Goal: Information Seeking & Learning: Learn about a topic

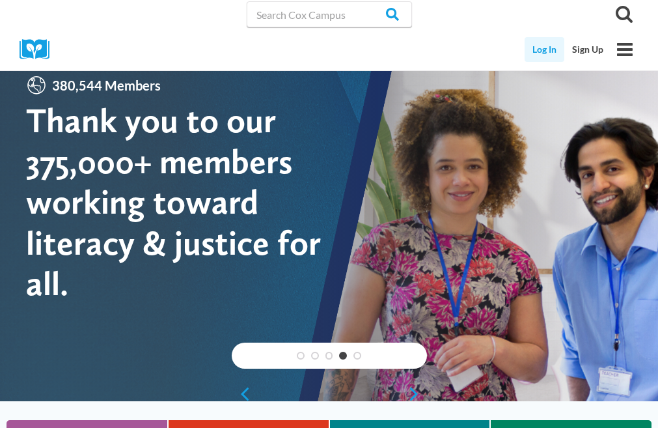
click at [549, 46] on link "Log In" at bounding box center [545, 49] width 40 height 25
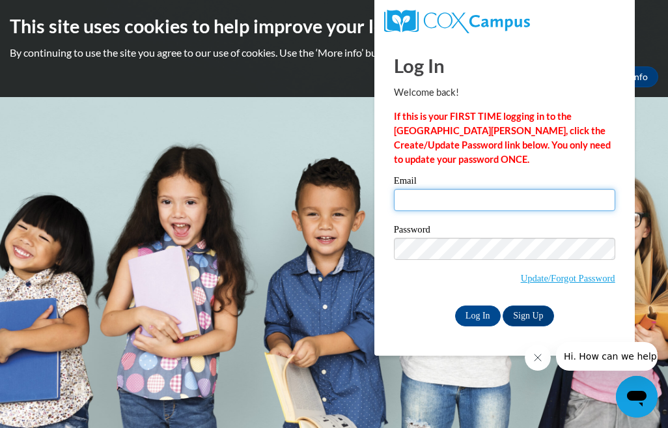
click at [456, 199] on input "Email" at bounding box center [504, 200] width 221 height 22
type input "angieshull1991@yahoo.com"
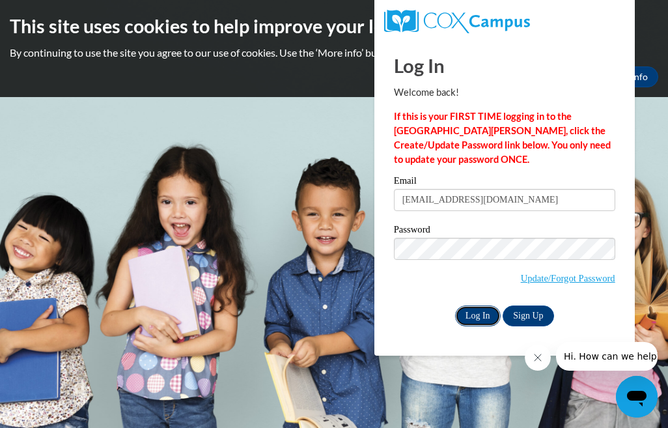
click at [483, 321] on input "Log In" at bounding box center [478, 315] width 46 height 21
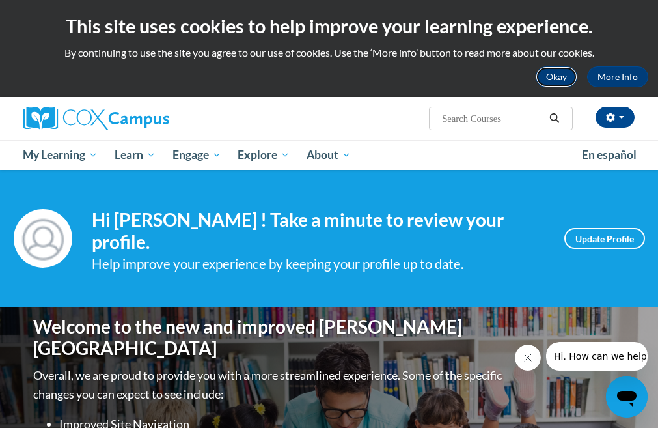
click at [566, 72] on button "Okay" at bounding box center [557, 76] width 42 height 21
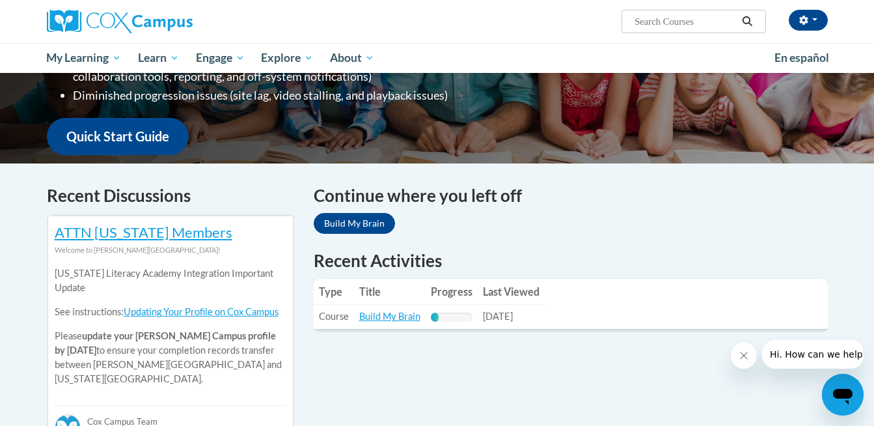
scroll to position [380, 0]
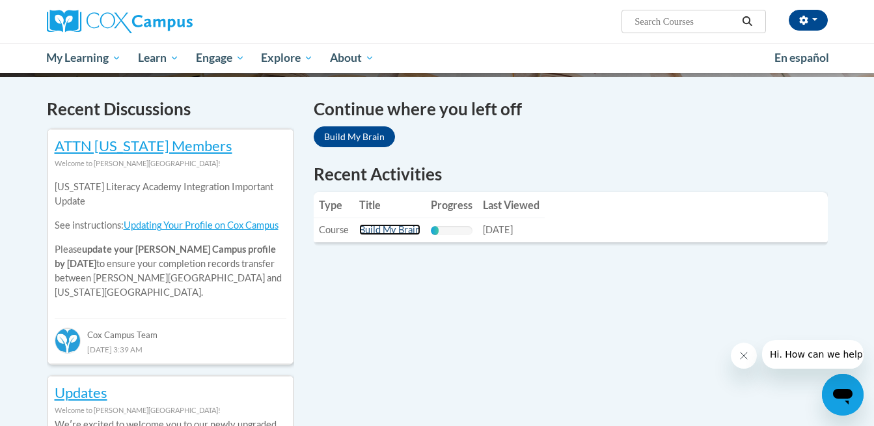
click at [377, 229] on link "Build My Brain" at bounding box center [389, 229] width 61 height 11
click at [384, 232] on link "Build My Brain" at bounding box center [389, 229] width 61 height 11
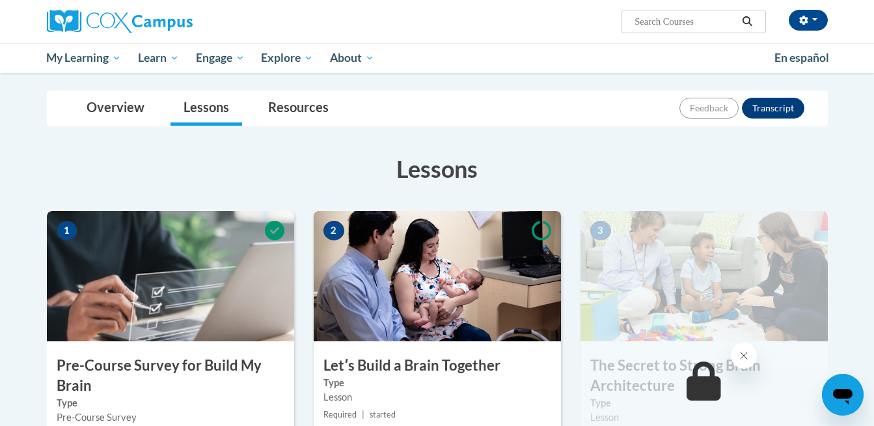
scroll to position [130, 0]
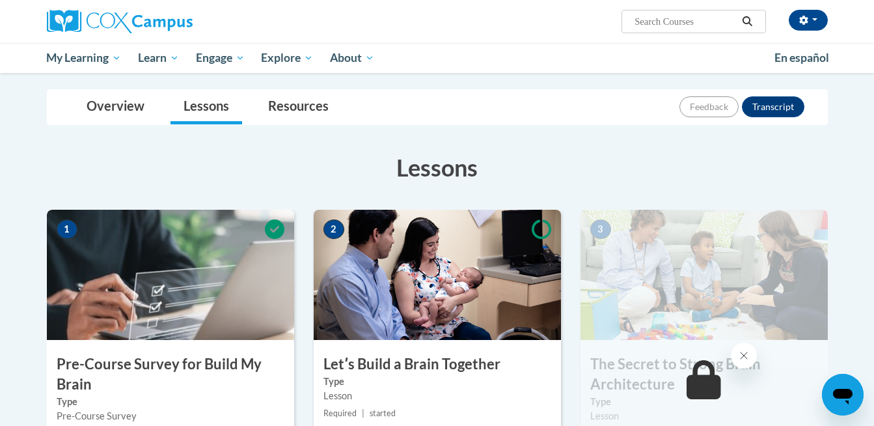
click at [761, 260] on img at bounding box center [704, 275] width 247 height 130
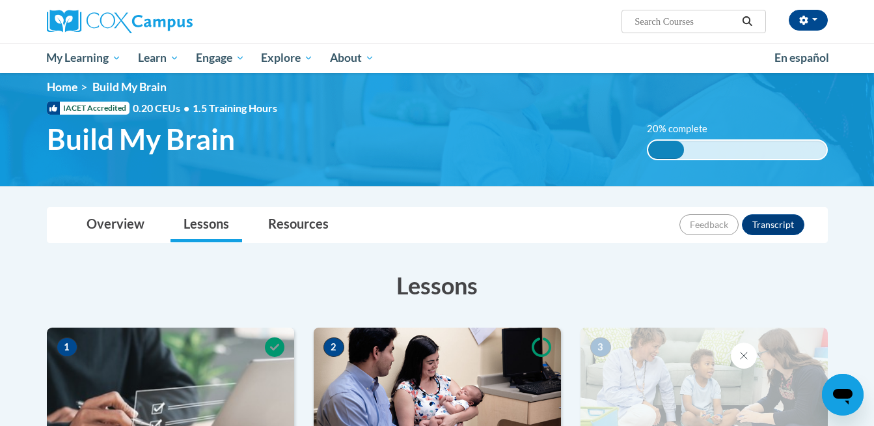
scroll to position [0, 0]
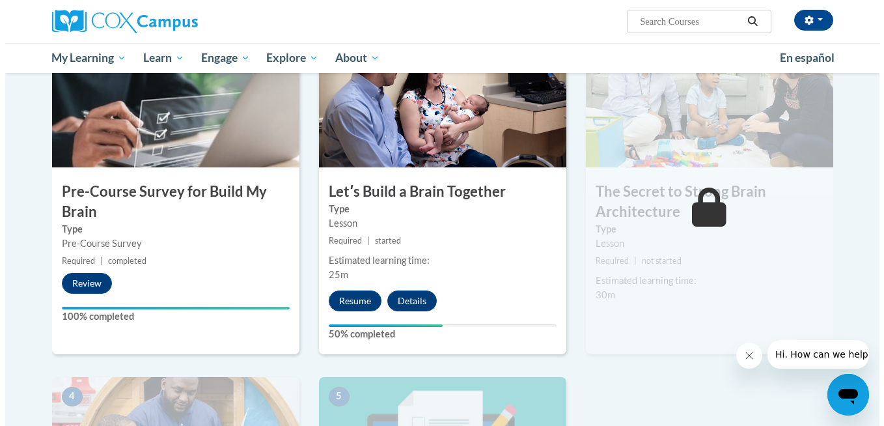
scroll to position [325, 0]
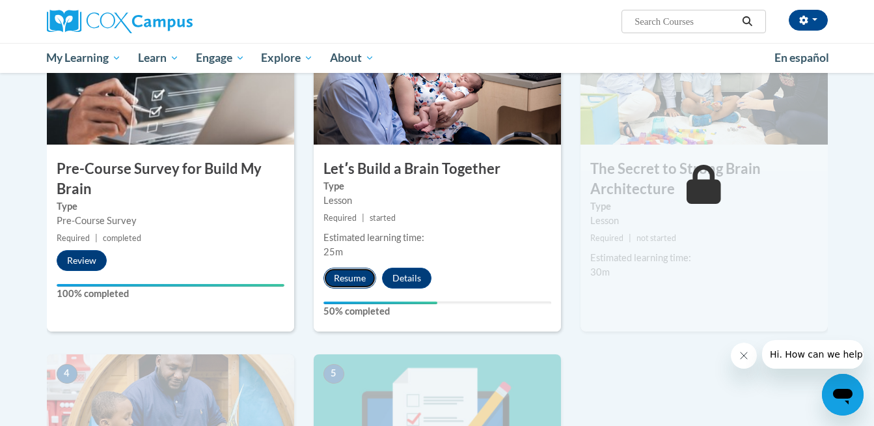
click at [355, 280] on button "Resume" at bounding box center [349, 277] width 53 height 21
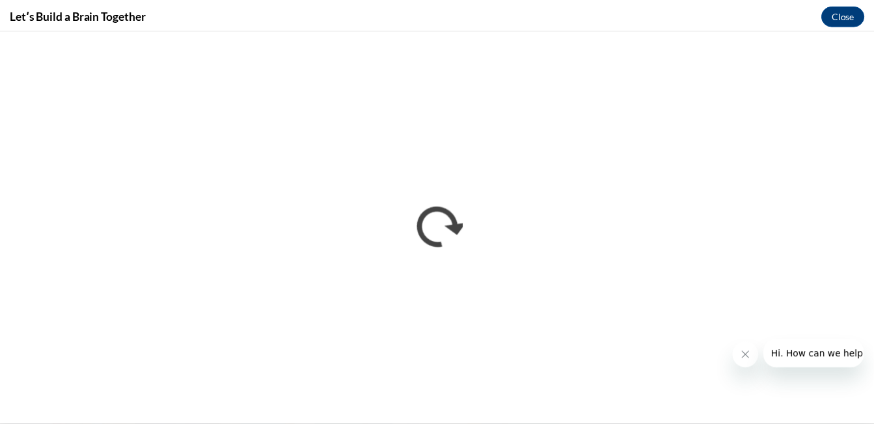
scroll to position [0, 0]
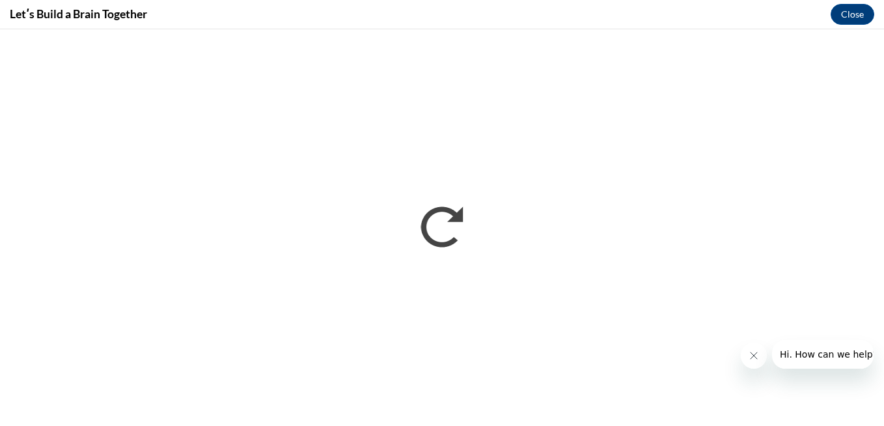
click at [758, 355] on icon "Close message from company" at bounding box center [753, 355] width 10 height 10
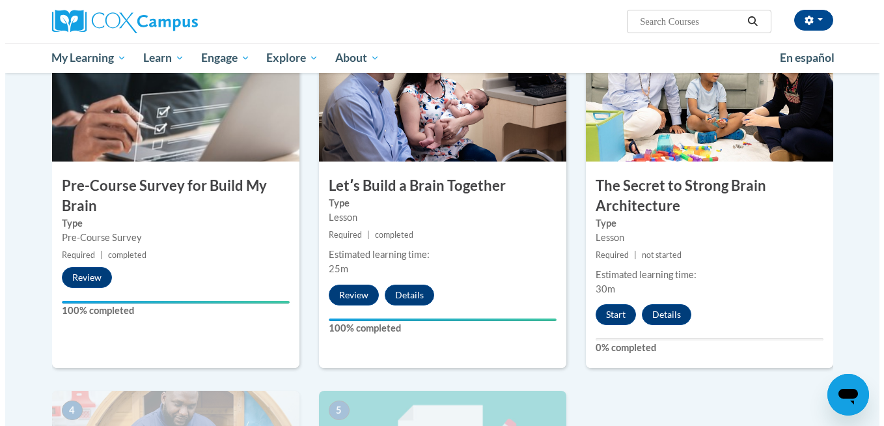
scroll to position [310, 0]
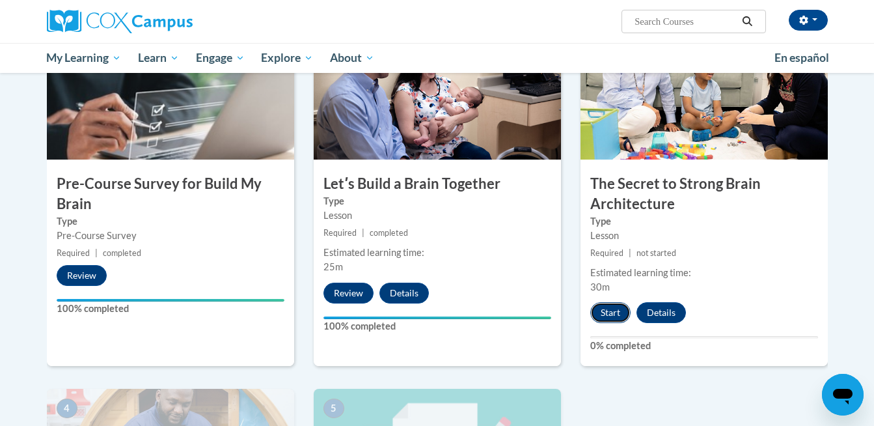
click at [615, 312] on button "Start" at bounding box center [610, 312] width 40 height 21
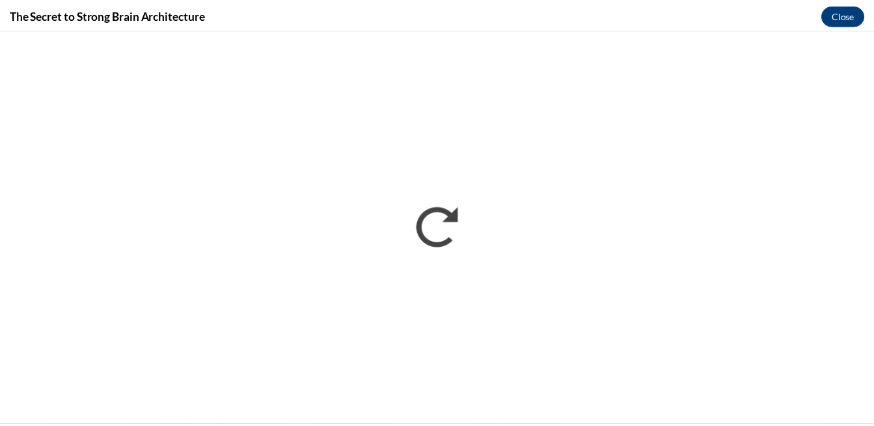
scroll to position [0, 0]
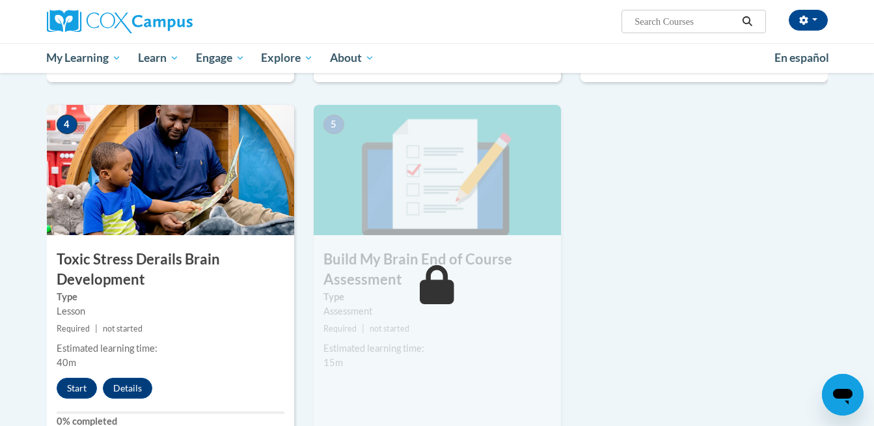
scroll to position [605, 0]
